Goal: Information Seeking & Learning: Learn about a topic

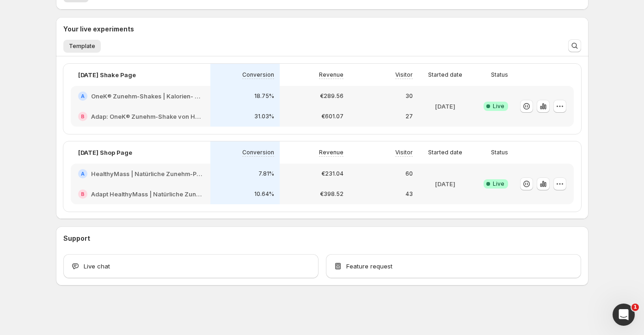
click at [127, 106] on div "B Adap: OneK® Zunehm-Shake von HealthyMass | 100% natürlich" at bounding box center [141, 116] width 140 height 20
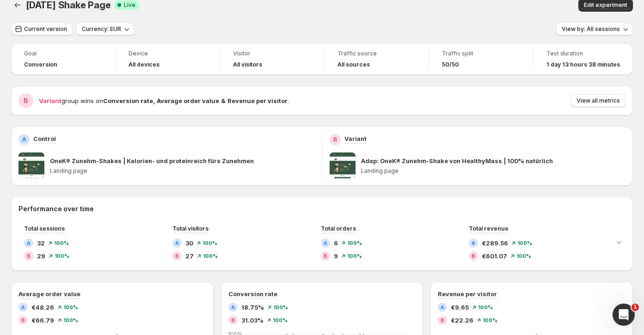
scroll to position [8, 0]
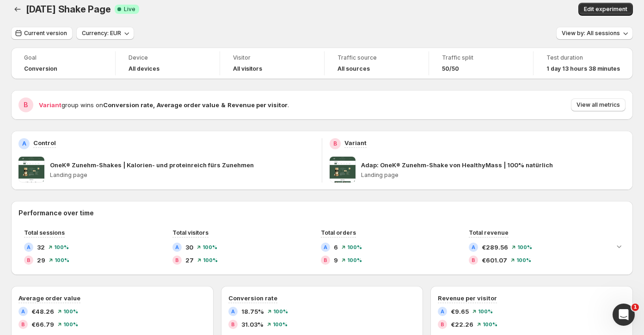
click at [129, 103] on strong "Conversion rate" at bounding box center [128, 104] width 50 height 7
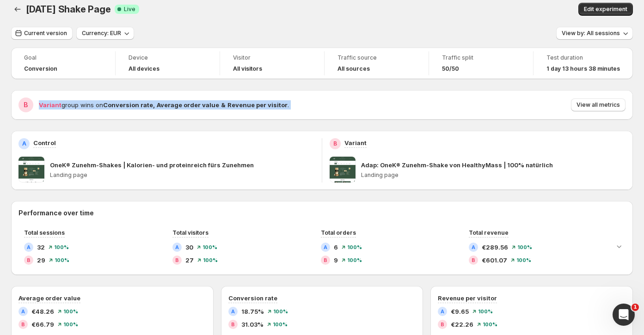
click at [129, 103] on strong "Conversion rate" at bounding box center [128, 104] width 50 height 7
click at [135, 96] on div "B Variant group wins on Conversion rate , Average order value & Revenue per vis…" at bounding box center [322, 105] width 622 height 30
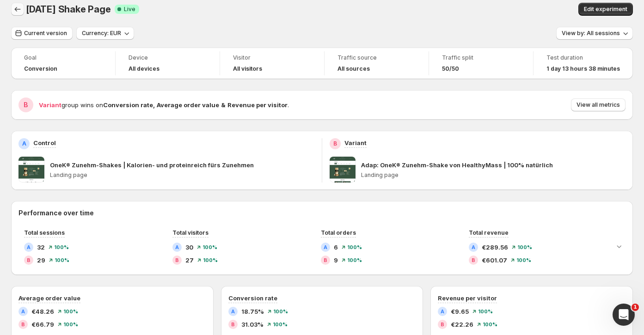
click at [18, 5] on icon "Back" at bounding box center [17, 9] width 9 height 9
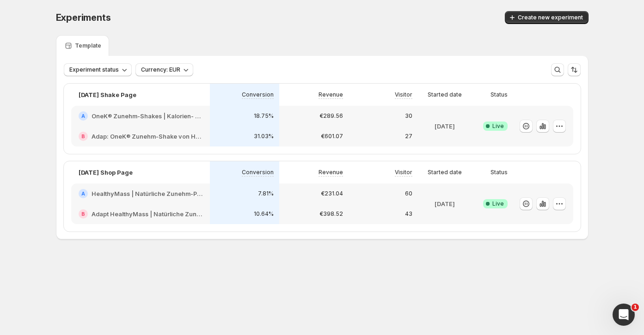
click at [134, 194] on h2 "HealthyMass | Natürliche Zunehm-Produkte: Shakes, Riegel & mehr" at bounding box center [147, 193] width 111 height 9
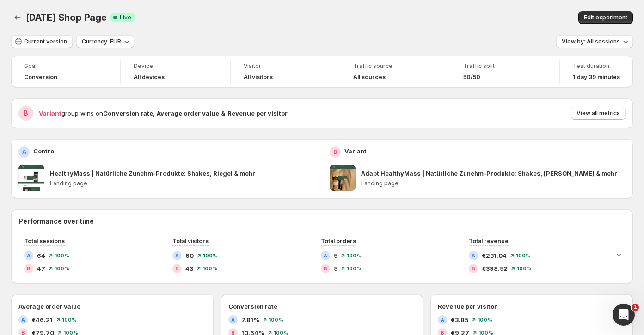
click at [45, 113] on span "Variant" at bounding box center [50, 113] width 23 height 7
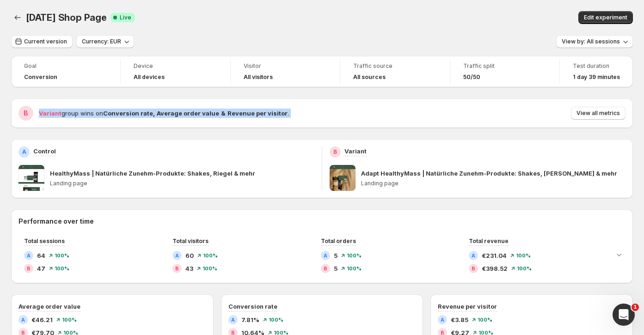
click at [45, 113] on span "Variant" at bounding box center [50, 113] width 23 height 7
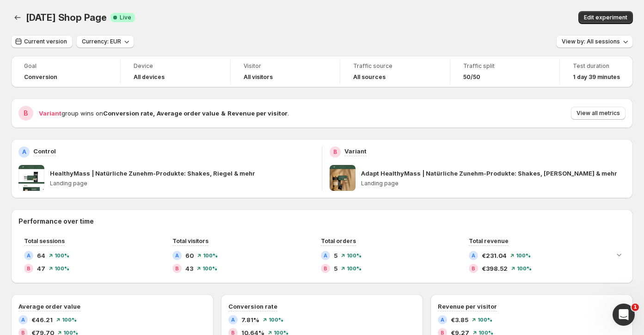
click at [32, 112] on div "B" at bounding box center [26, 113] width 15 height 15
click at [50, 112] on span "Variant" at bounding box center [50, 113] width 23 height 7
click at [19, 16] on icon "Back" at bounding box center [17, 17] width 9 height 9
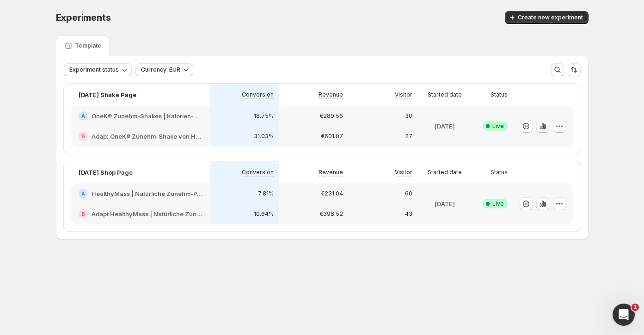
click at [299, 201] on div "€231.04" at bounding box center [313, 194] width 69 height 20
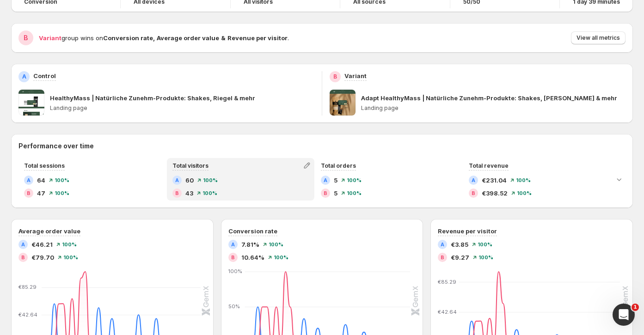
scroll to position [76, 0]
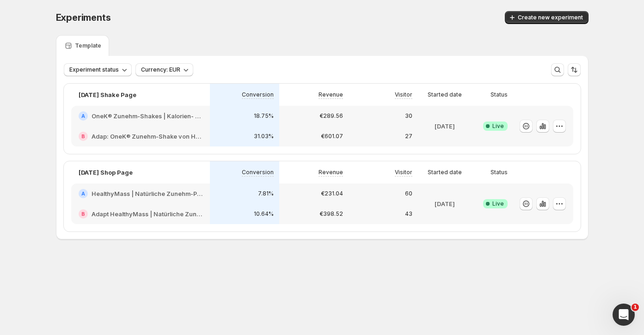
click at [170, 132] on h2 "Adap: OneK® Zunehm-Shake von HealthyMass | 100% natürlich" at bounding box center [147, 136] width 111 height 9
